Goal: Task Accomplishment & Management: Complete application form

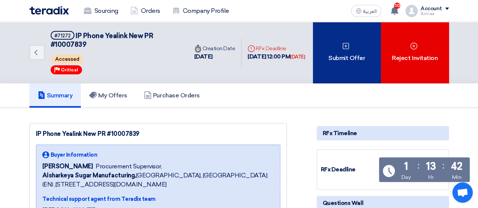
click at [359, 50] on div "Submit Offer" at bounding box center [347, 53] width 68 height 62
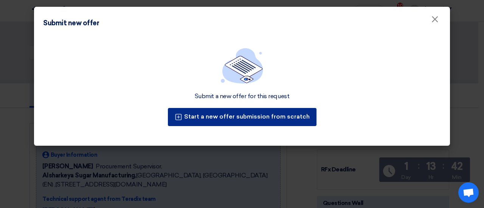
click at [247, 113] on button "Start a new offer submission from scratch" at bounding box center [242, 117] width 149 height 18
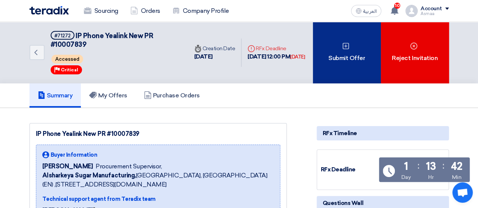
click at [345, 39] on div "Submit Offer" at bounding box center [347, 53] width 68 height 62
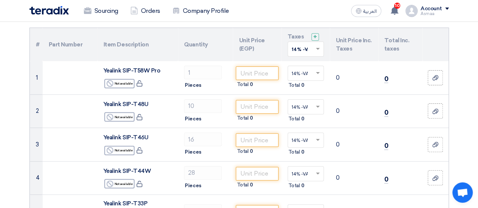
scroll to position [76, 0]
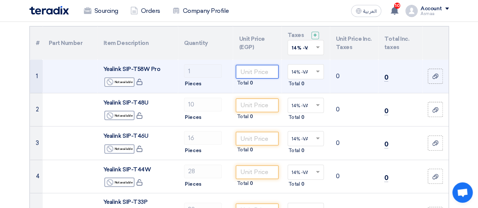
click at [252, 71] on input "number" at bounding box center [257, 72] width 42 height 14
paste input "306.53"
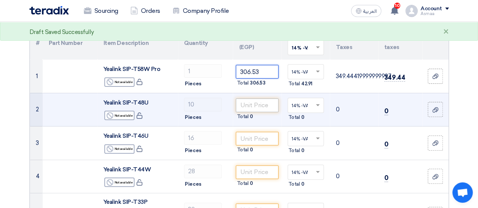
type input "306.53"
click at [257, 105] on input "number" at bounding box center [257, 106] width 42 height 14
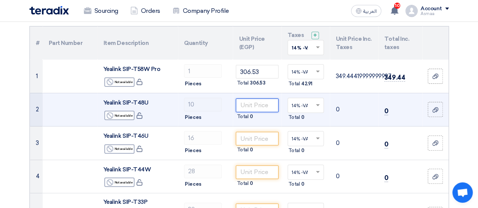
paste input "221.23"
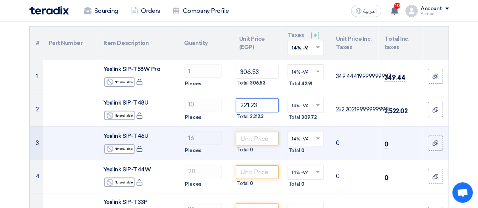
type input "221.23"
click at [258, 138] on input "number" at bounding box center [257, 139] width 42 height 14
paste input "141.34"
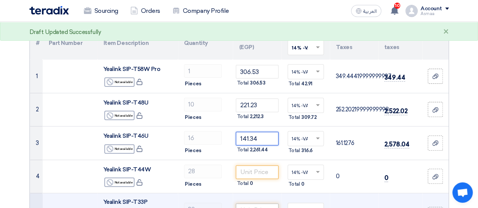
type input "141.34"
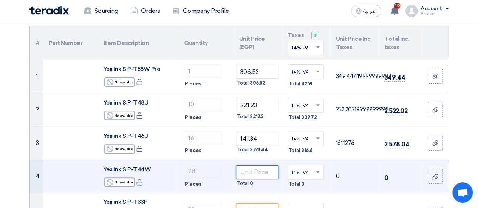
click at [243, 173] on input "number" at bounding box center [257, 173] width 42 height 14
paste input "104.00"
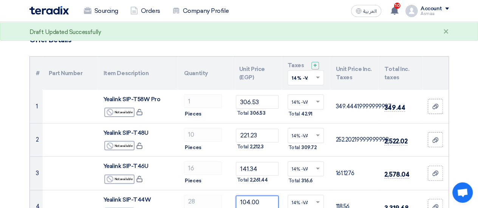
scroll to position [44, 0]
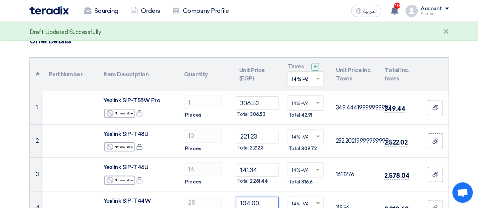
type input "104.00"
click at [241, 78] on th "Unit Price (EGP)" at bounding box center [257, 74] width 48 height 33
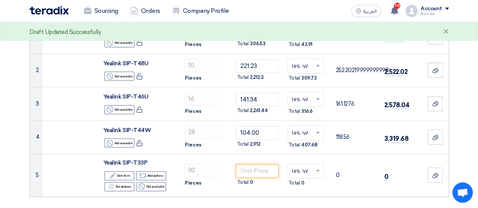
scroll to position [128, 0]
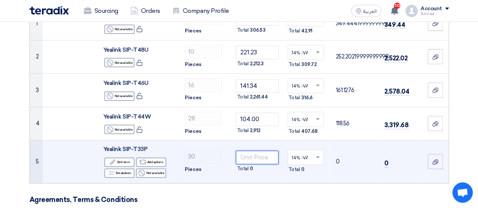
paste input "60.32"
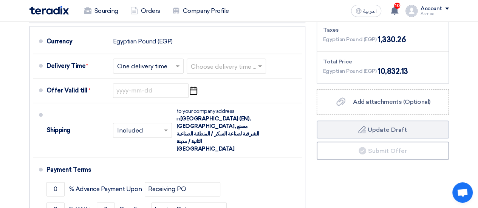
scroll to position [398, 0]
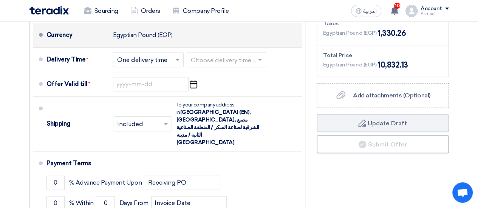
type input "60.32"
click at [167, 39] on div "Egyptian Pound (EGP)" at bounding box center [143, 35] width 60 height 14
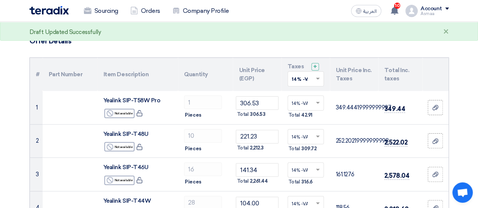
scroll to position [0, 0]
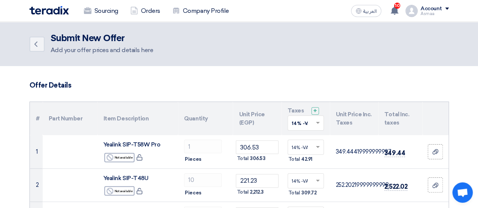
click at [249, 119] on th "Unit Price (EGP)" at bounding box center [257, 118] width 48 height 33
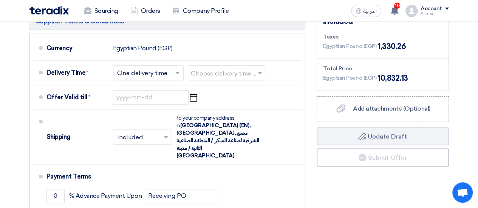
scroll to position [385, 0]
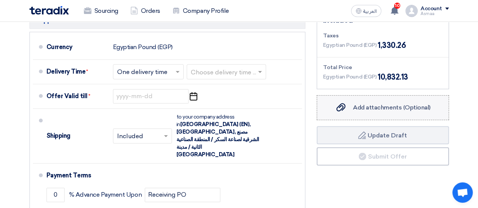
click at [391, 104] on span "Add attachments (Optional)" at bounding box center [391, 107] width 77 height 7
click at [0, 0] on input "Add attachments (Optional) Add attachments (Optional)" at bounding box center [0, 0] width 0 height 0
click at [395, 99] on label "Add attachments (Optional) Add attachments (Optional)" at bounding box center [383, 107] width 132 height 25
click at [0, 0] on input "Add attachments (Optional) Add attachments (Optional)" at bounding box center [0, 0] width 0 height 0
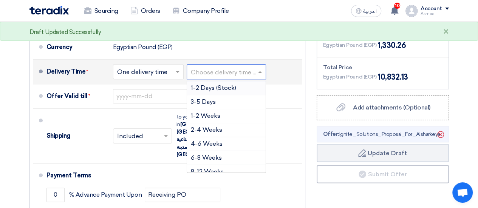
click at [201, 70] on input "text" at bounding box center [227, 72] width 72 height 11
click at [210, 144] on span "4-6 Weeks" at bounding box center [207, 143] width 32 height 7
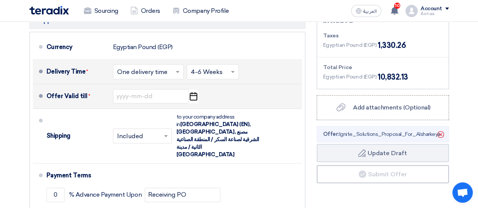
click at [195, 100] on icon "Pick a date" at bounding box center [193, 97] width 10 height 14
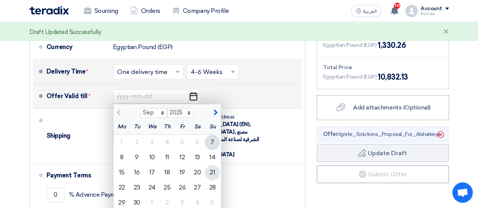
click at [212, 170] on div "21" at bounding box center [212, 172] width 15 height 15
type input "[DATE]"
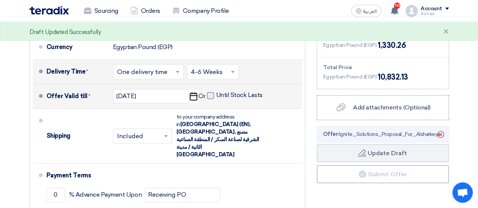
click at [208, 96] on span at bounding box center [210, 95] width 7 height 7
click at [216, 96] on input "Until Stock Lasts" at bounding box center [240, 98] width 48 height 14
checkbox input "true"
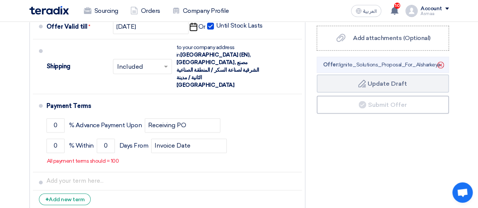
scroll to position [461, 0]
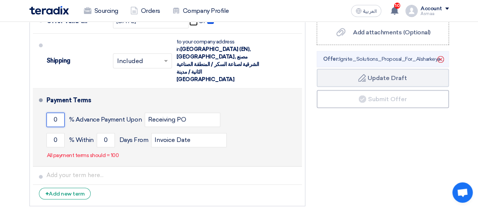
drag, startPoint x: 57, startPoint y: 104, endPoint x: 45, endPoint y: 100, distance: 13.4
click at [45, 100] on li "Payment Terms 0 % Advance Payment Upon Receiving PO 0 % Within 0" at bounding box center [167, 127] width 269 height 78
type input "50"
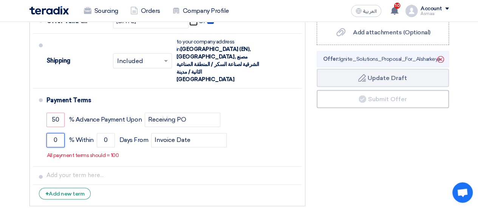
drag, startPoint x: 59, startPoint y: 124, endPoint x: 24, endPoint y: 121, distance: 35.2
click at [24, 121] on div "Buyer: Terms & Conditions التوريد الي المصنع Supplier: Terms & Conditions Curre…" at bounding box center [167, 47] width 287 height 326
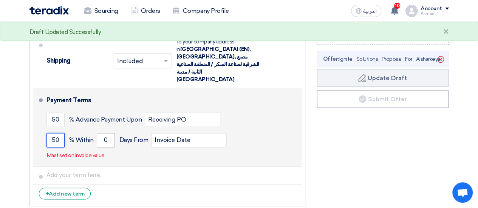
type input "50"
drag, startPoint x: 112, startPoint y: 129, endPoint x: 76, endPoint y: 114, distance: 38.9
click at [76, 130] on div "50 % [DATE] From Invoice Date" at bounding box center [172, 140] width 252 height 20
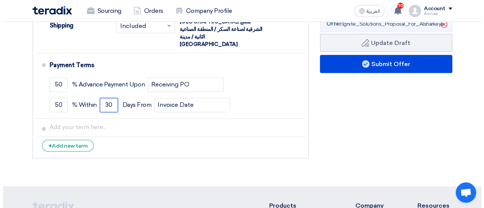
scroll to position [507, 0]
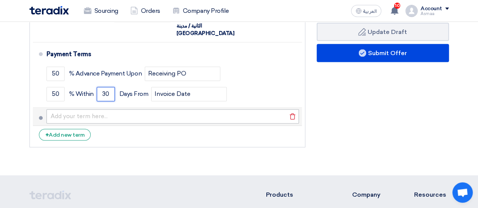
type input "30"
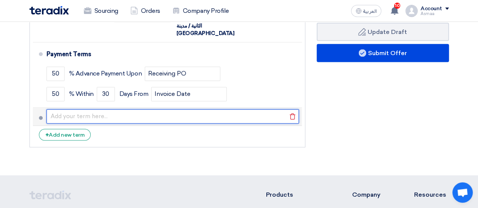
click at [195, 109] on input "text" at bounding box center [172, 116] width 252 height 14
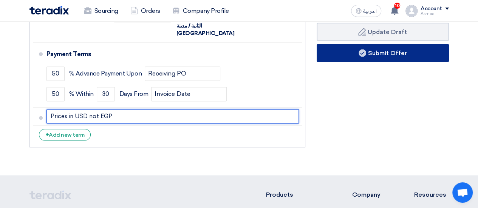
type input "Prices in USD not EGP"
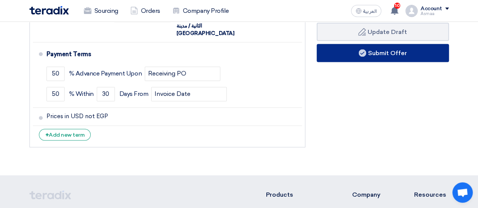
click at [332, 57] on button "Submit Offer" at bounding box center [383, 53] width 132 height 18
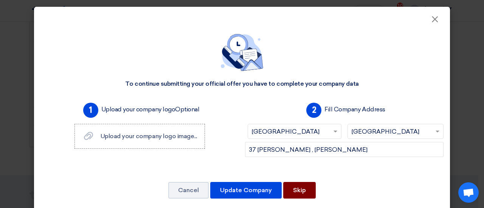
click at [287, 190] on button "Skip" at bounding box center [299, 190] width 32 height 17
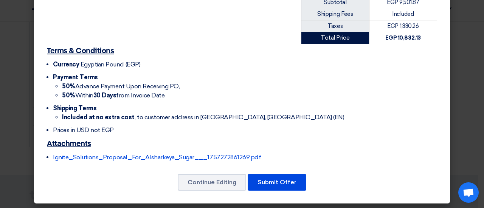
scroll to position [262, 0]
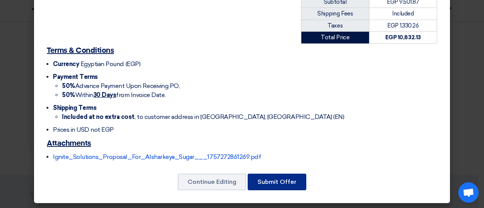
click at [272, 177] on button "Submit Offer" at bounding box center [277, 182] width 59 height 17
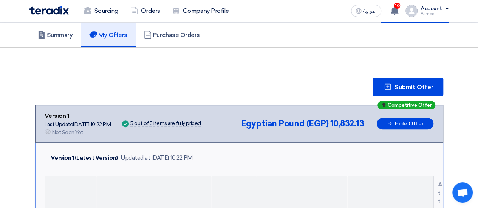
scroll to position [59, 0]
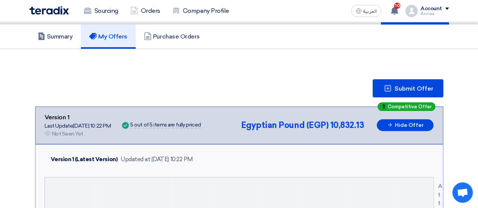
click at [274, 79] on div "Submit Offer" at bounding box center [239, 88] width 408 height 18
